Goal: Information Seeking & Learning: Learn about a topic

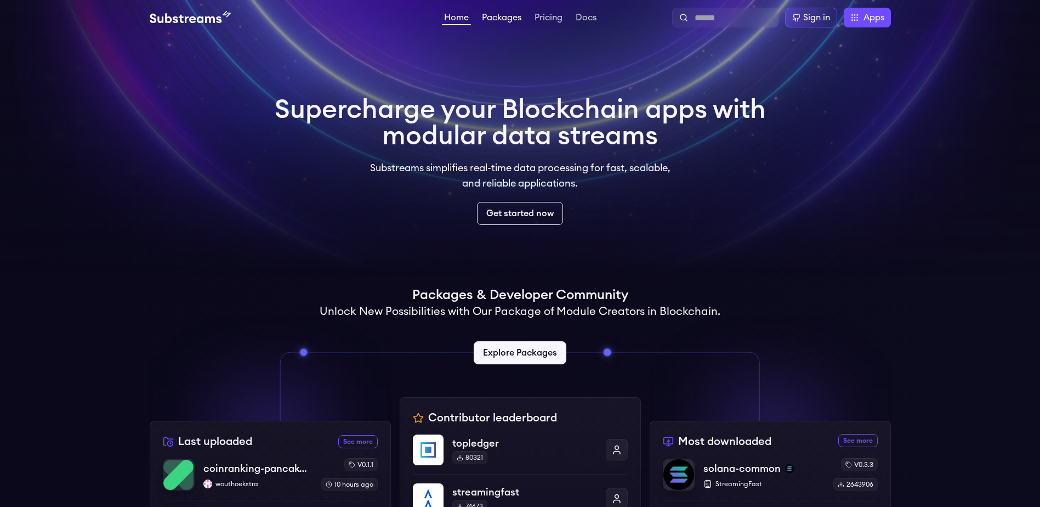
click at [497, 17] on link "Packages" at bounding box center [502, 18] width 44 height 11
click at [550, 14] on link "Pricing" at bounding box center [549, 18] width 32 height 11
